Goal: Transaction & Acquisition: Purchase product/service

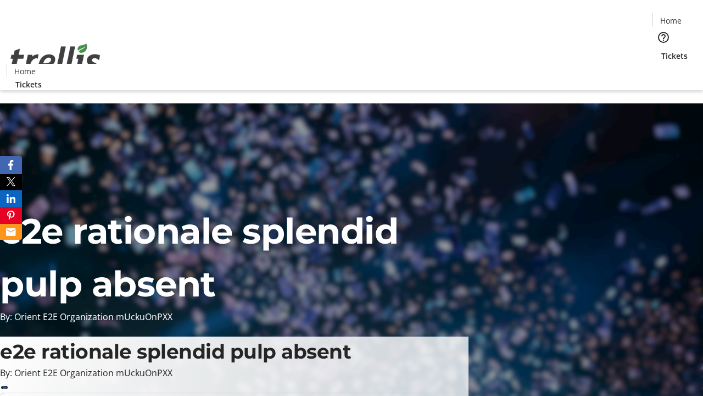
click at [662, 50] on span "Tickets" at bounding box center [675, 56] width 26 height 12
